Goal: Information Seeking & Learning: Learn about a topic

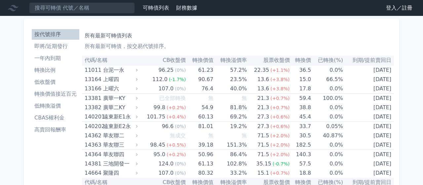
click at [58, 132] on li "高賣回報酬率" at bounding box center [56, 130] width 48 height 8
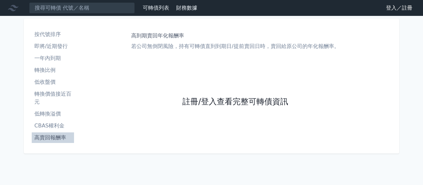
click at [222, 104] on link "註冊/登入查看完整可轉債資訊" at bounding box center [235, 101] width 106 height 11
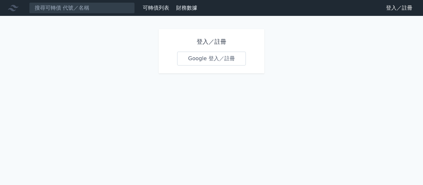
click at [204, 60] on link "Google 登入／註冊" at bounding box center [211, 59] width 69 height 14
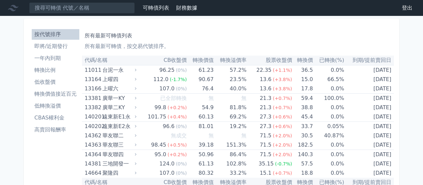
click at [41, 130] on li "高賣回報酬率" at bounding box center [56, 130] width 48 height 8
